Goal: Task Accomplishment & Management: Use online tool/utility

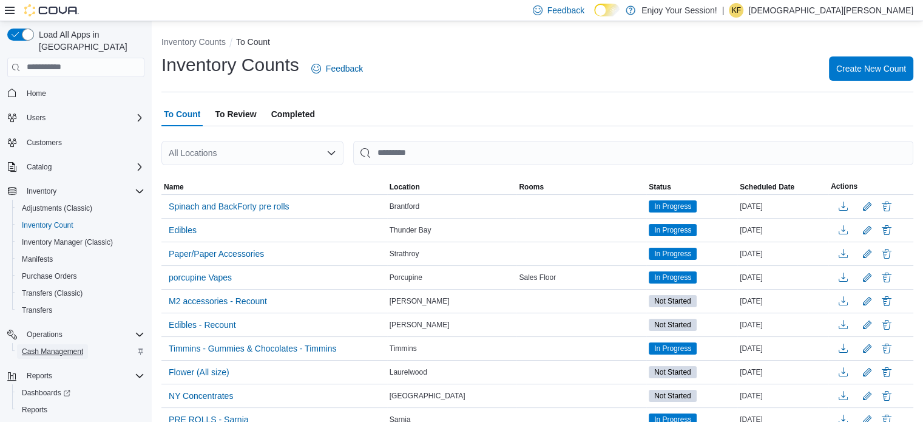
click at [35, 346] on span "Cash Management" at bounding box center [52, 351] width 61 height 10
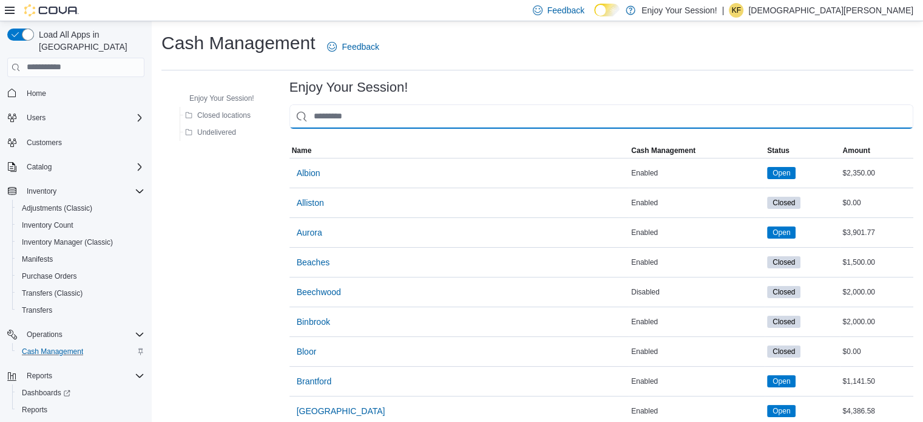
click at [363, 121] on input "This is a search bar. As you type, the results lower in the page will automatic…" at bounding box center [601, 116] width 624 height 24
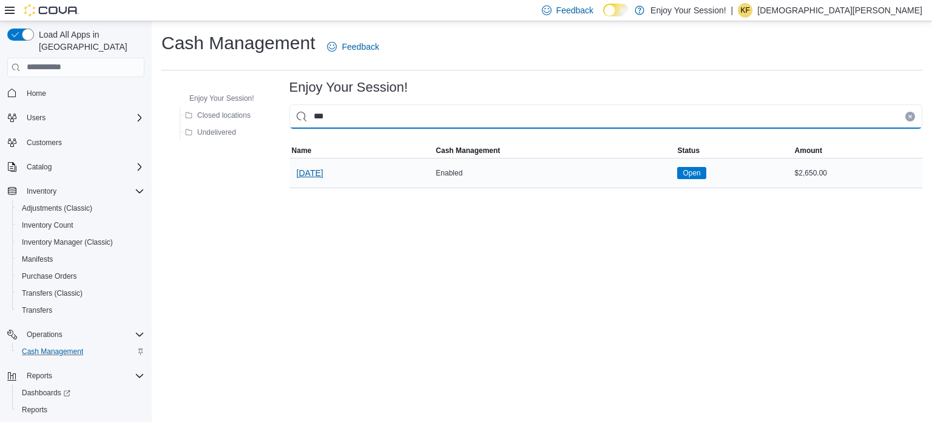
type input "***"
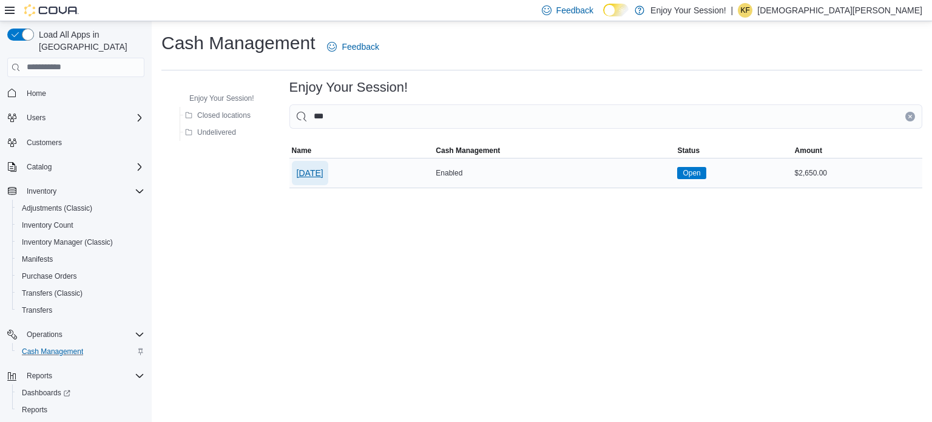
click at [315, 169] on span "[DATE]" at bounding box center [310, 173] width 27 height 12
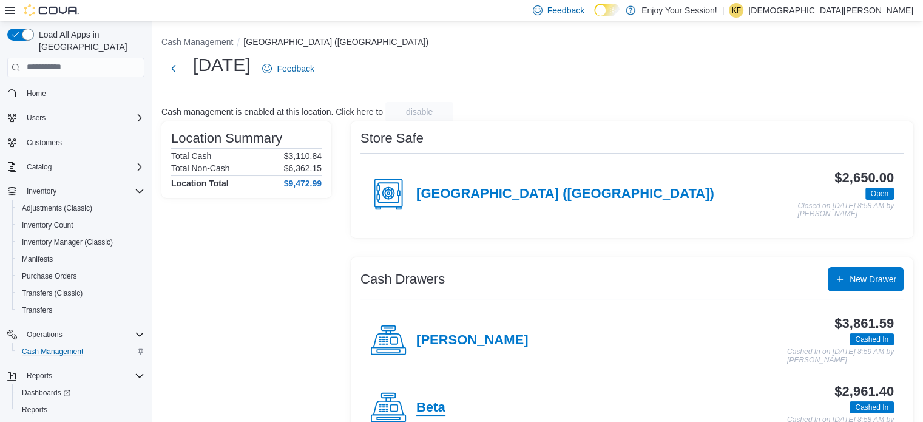
click at [425, 413] on h4 "Beta" at bounding box center [430, 408] width 29 height 16
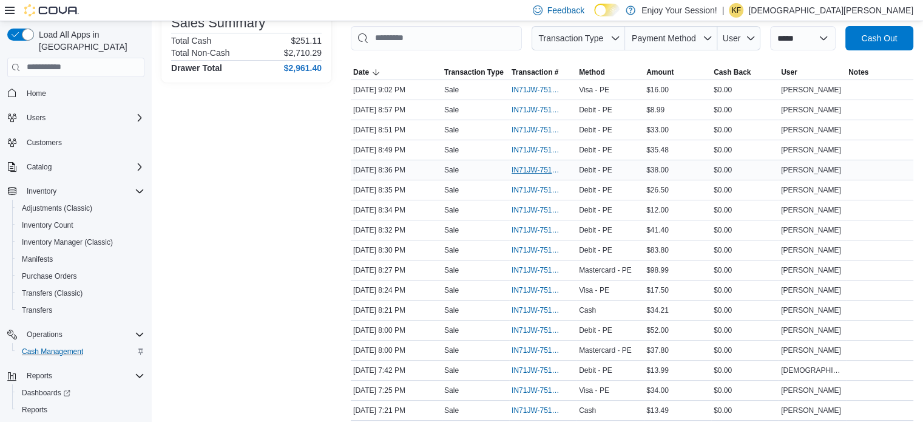
scroll to position [243, 0]
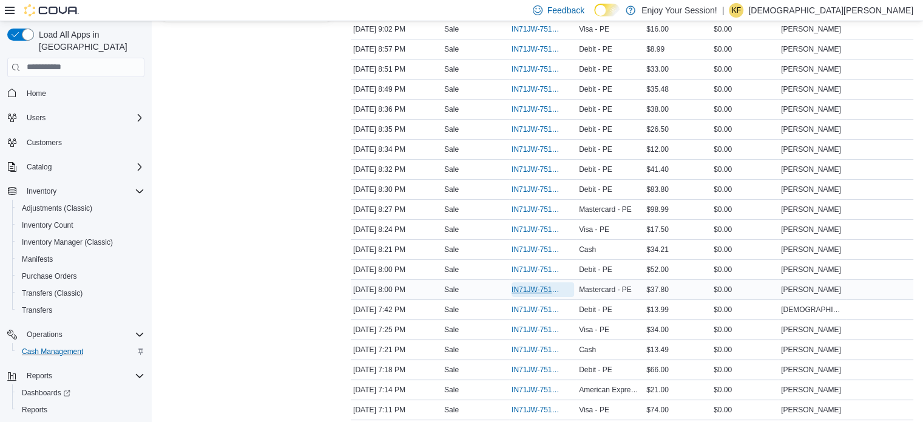
click at [544, 286] on span "IN71JW-7514175" at bounding box center [536, 290] width 50 height 10
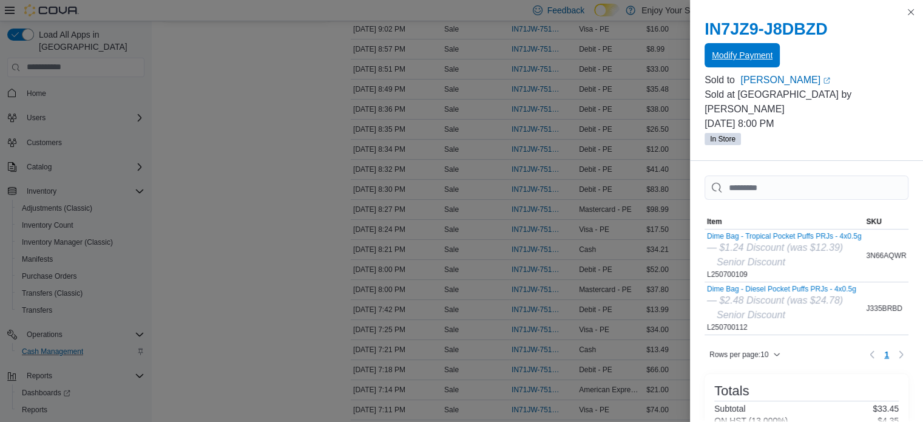
click at [733, 55] on span "Modify Payment" at bounding box center [742, 55] width 61 height 12
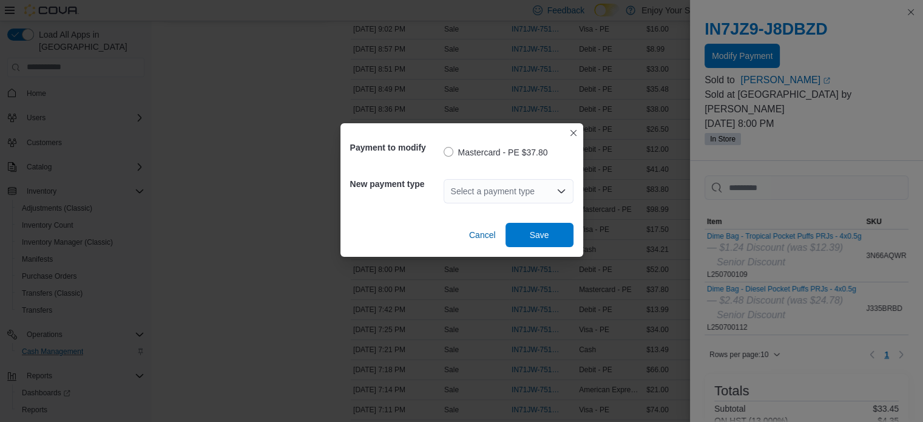
click at [561, 187] on icon "Open list of options" at bounding box center [561, 191] width 10 height 10
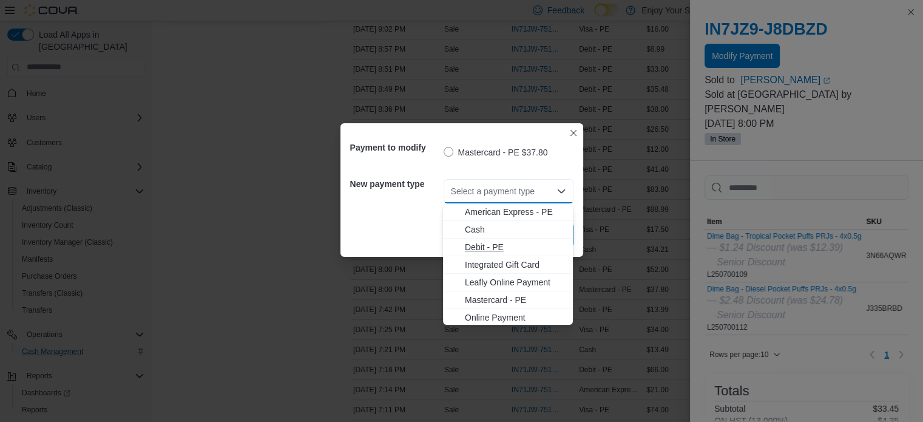
click at [497, 245] on span "Debit - PE" at bounding box center [515, 247] width 101 height 12
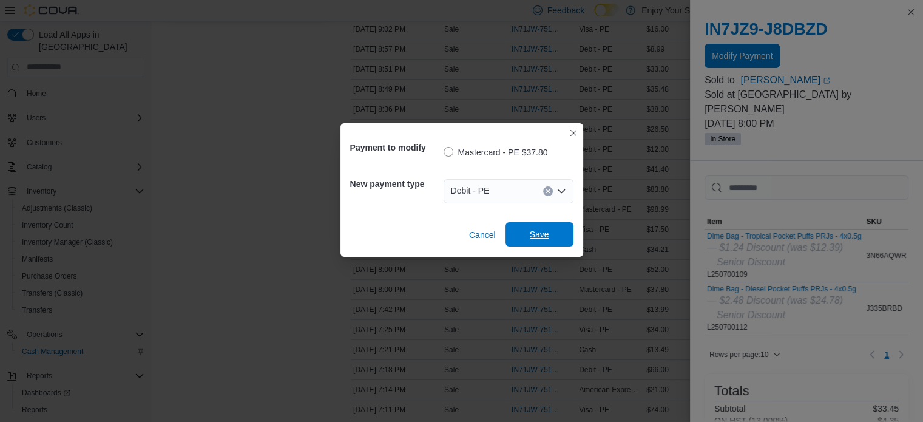
click at [535, 233] on span "Save" at bounding box center [539, 234] width 19 height 12
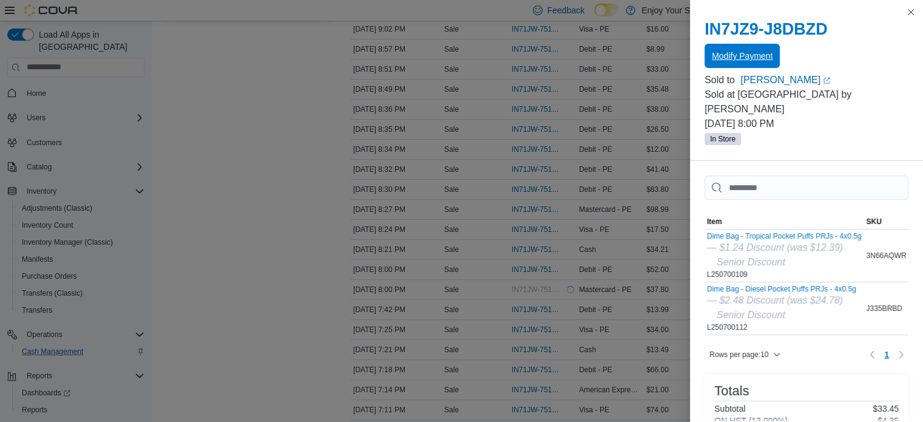
scroll to position [0, 0]
click at [913, 11] on button "Close this dialog" at bounding box center [910, 11] width 15 height 15
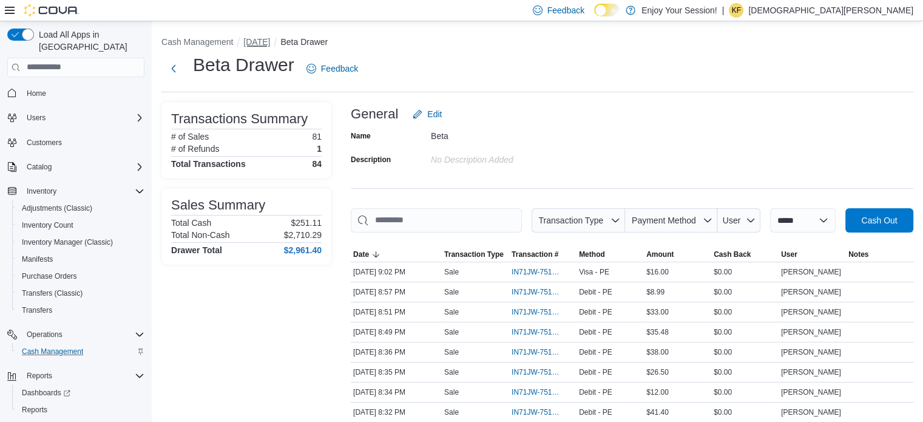
click at [246, 42] on button "[DATE]" at bounding box center [256, 42] width 27 height 10
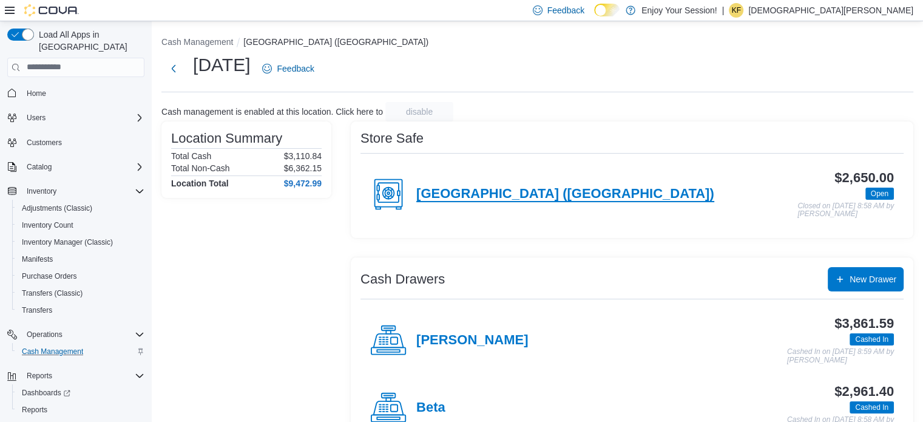
click at [484, 186] on h4 "[GEOGRAPHIC_DATA] ([GEOGRAPHIC_DATA])" at bounding box center [565, 194] width 298 height 16
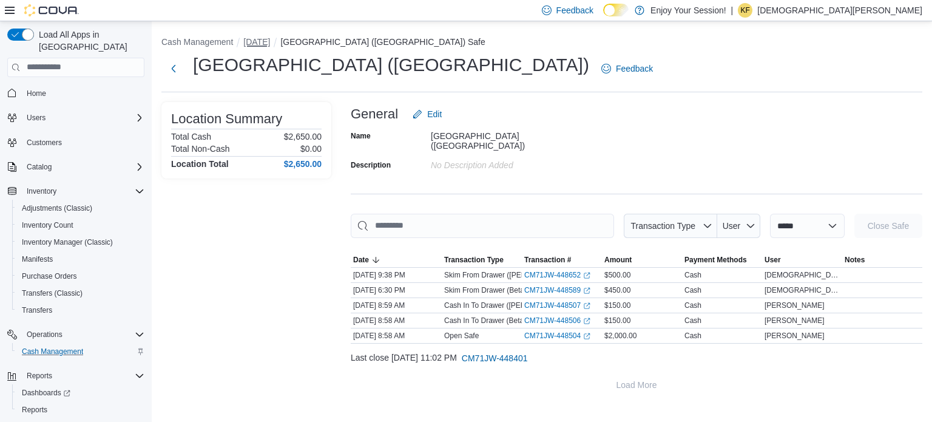
click at [270, 41] on button "[DATE]" at bounding box center [256, 42] width 27 height 10
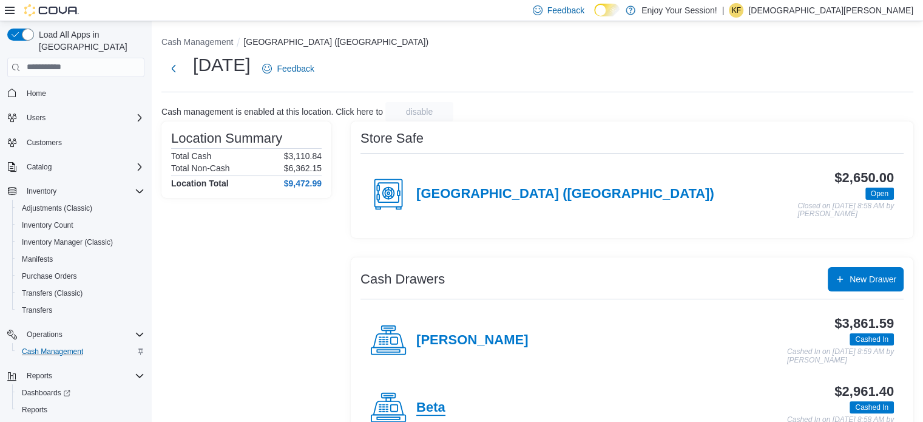
click at [439, 407] on h4 "Beta" at bounding box center [430, 408] width 29 height 16
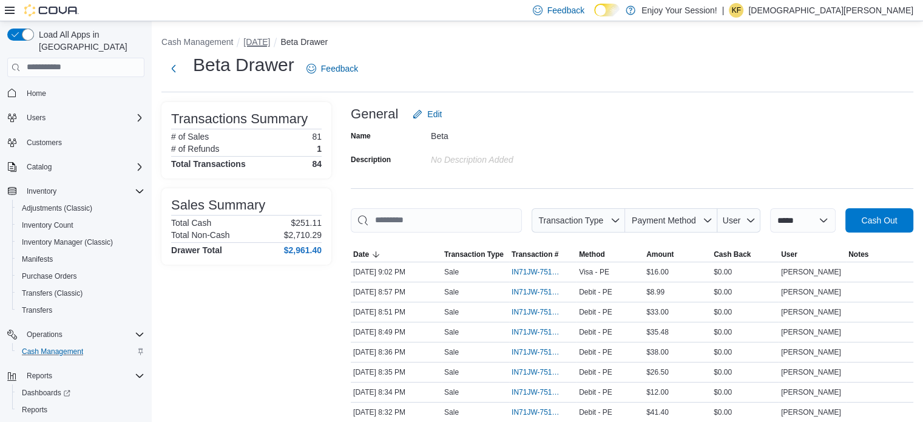
click at [270, 40] on button "[DATE]" at bounding box center [256, 42] width 27 height 10
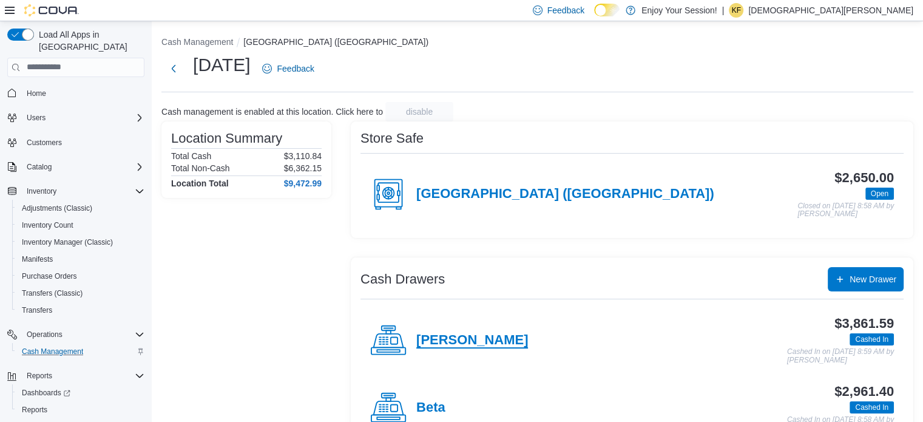
click at [441, 340] on h4 "[PERSON_NAME]" at bounding box center [472, 340] width 112 height 16
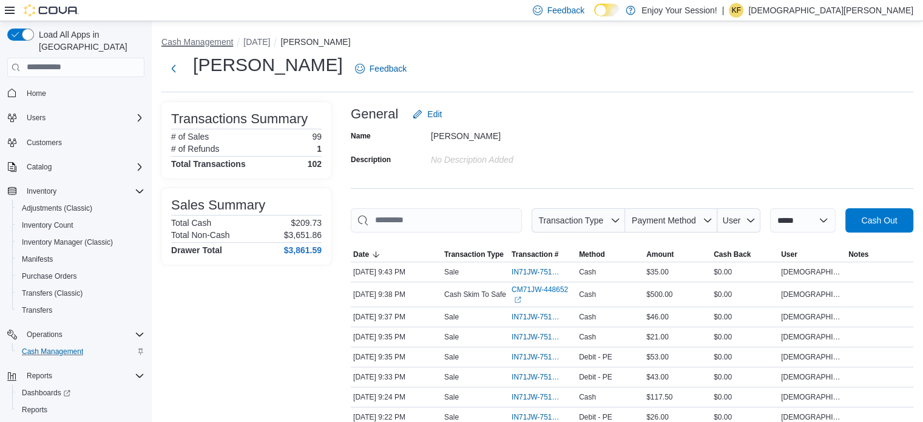
click at [227, 39] on button "Cash Management" at bounding box center [197, 42] width 72 height 10
